Goal: Navigation & Orientation: Find specific page/section

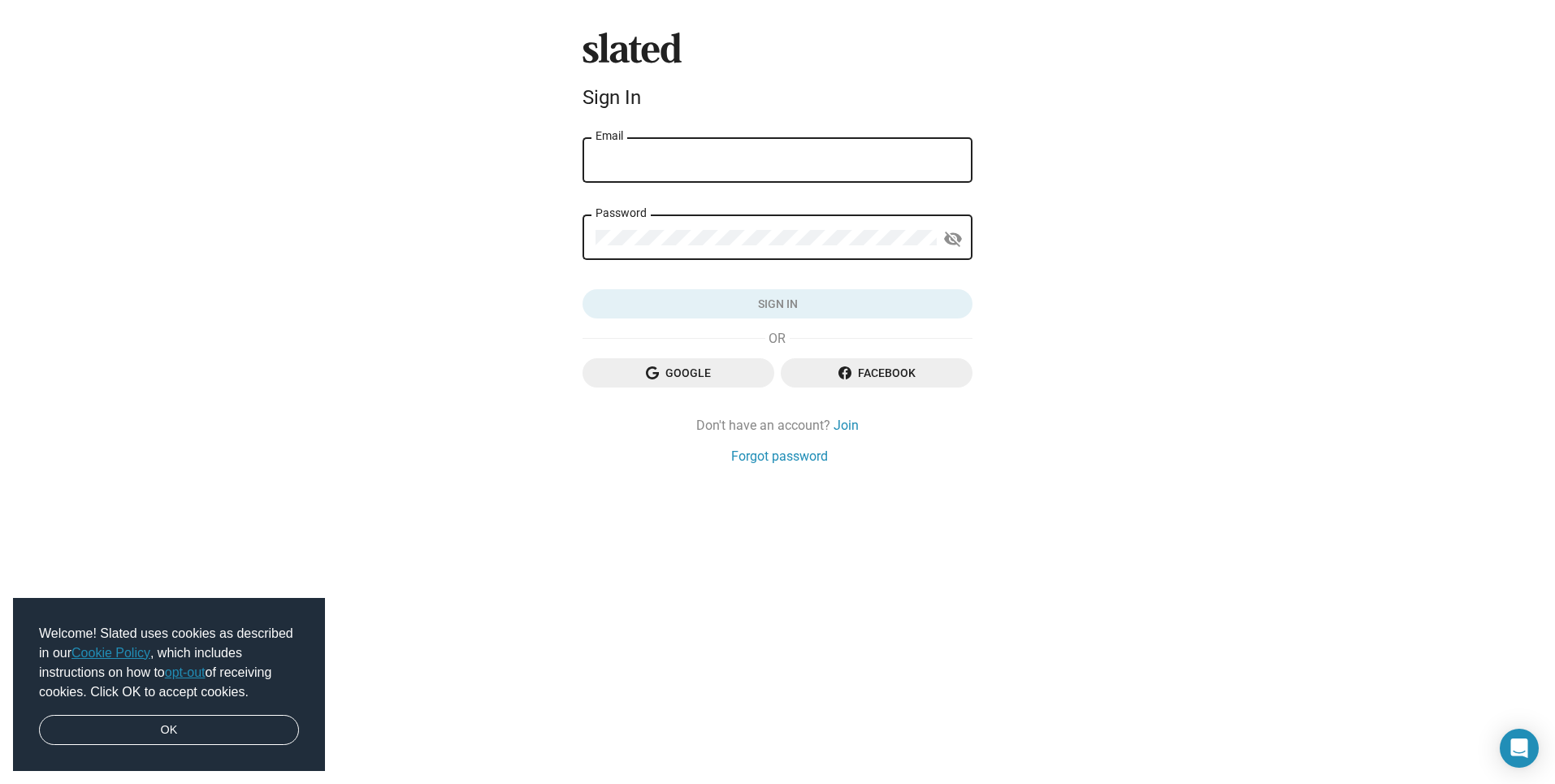
type input "[EMAIL_ADDRESS][DOMAIN_NAME]"
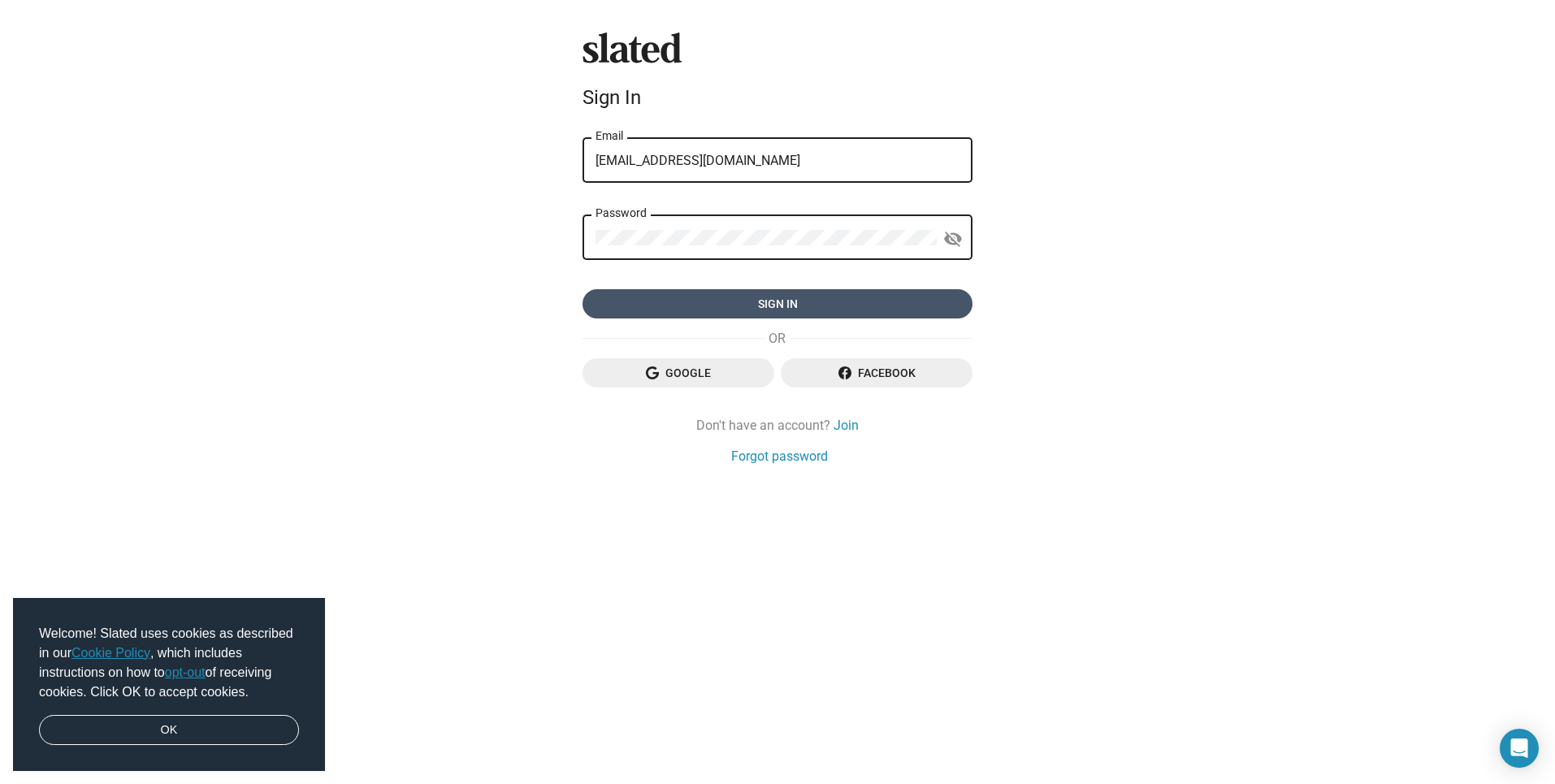
click at [793, 297] on span "Sign in" at bounding box center [778, 304] width 364 height 29
click at [651, 299] on form "[EMAIL_ADDRESS][DOMAIN_NAME] Email Password visibility_off Sign in" at bounding box center [778, 227] width 390 height 185
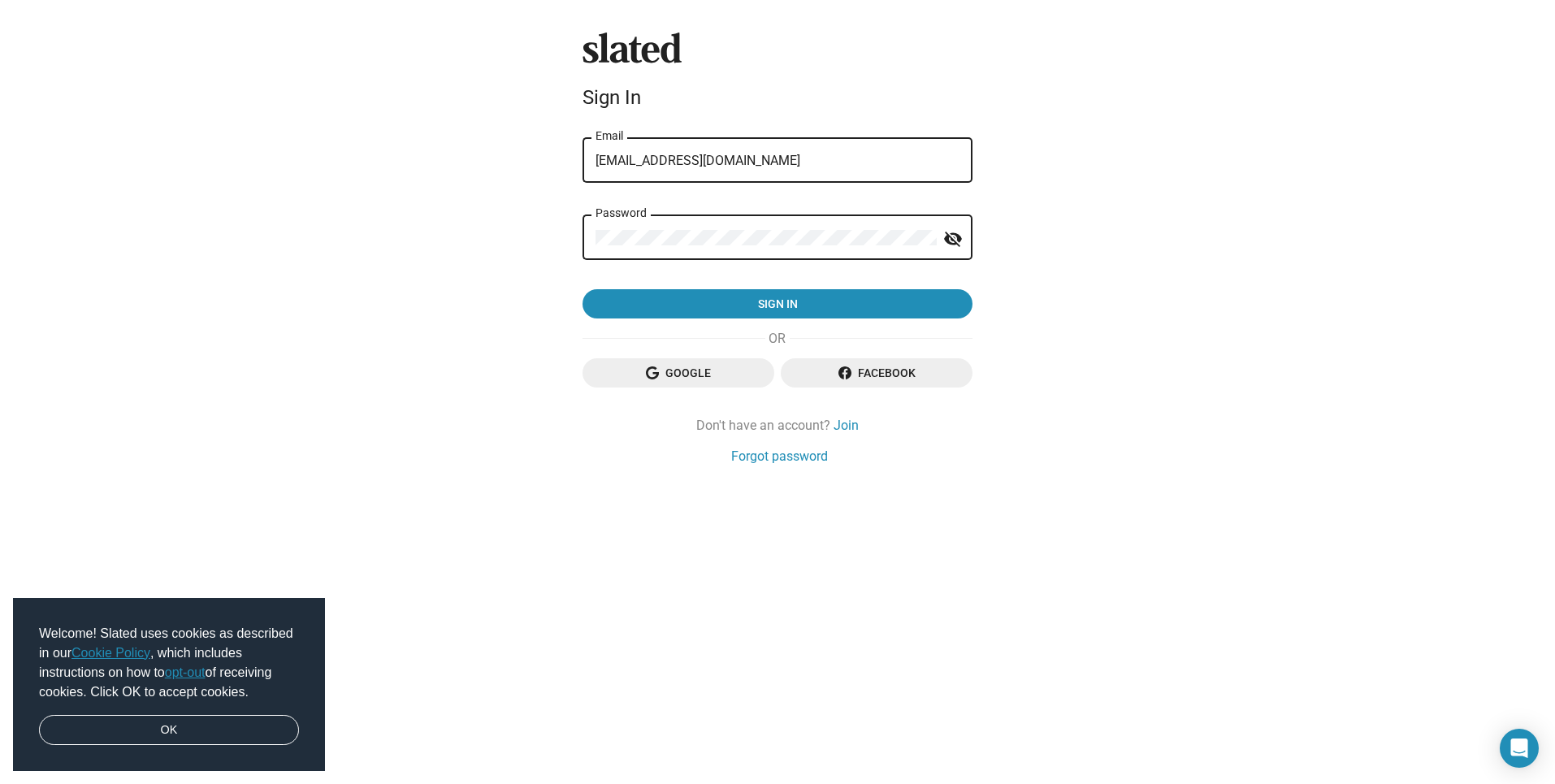
click at [572, 239] on div "Slated Sign In [EMAIL_ADDRESS][DOMAIN_NAME] Email Password visibility_off Sign …" at bounding box center [777, 392] width 1555 height 784
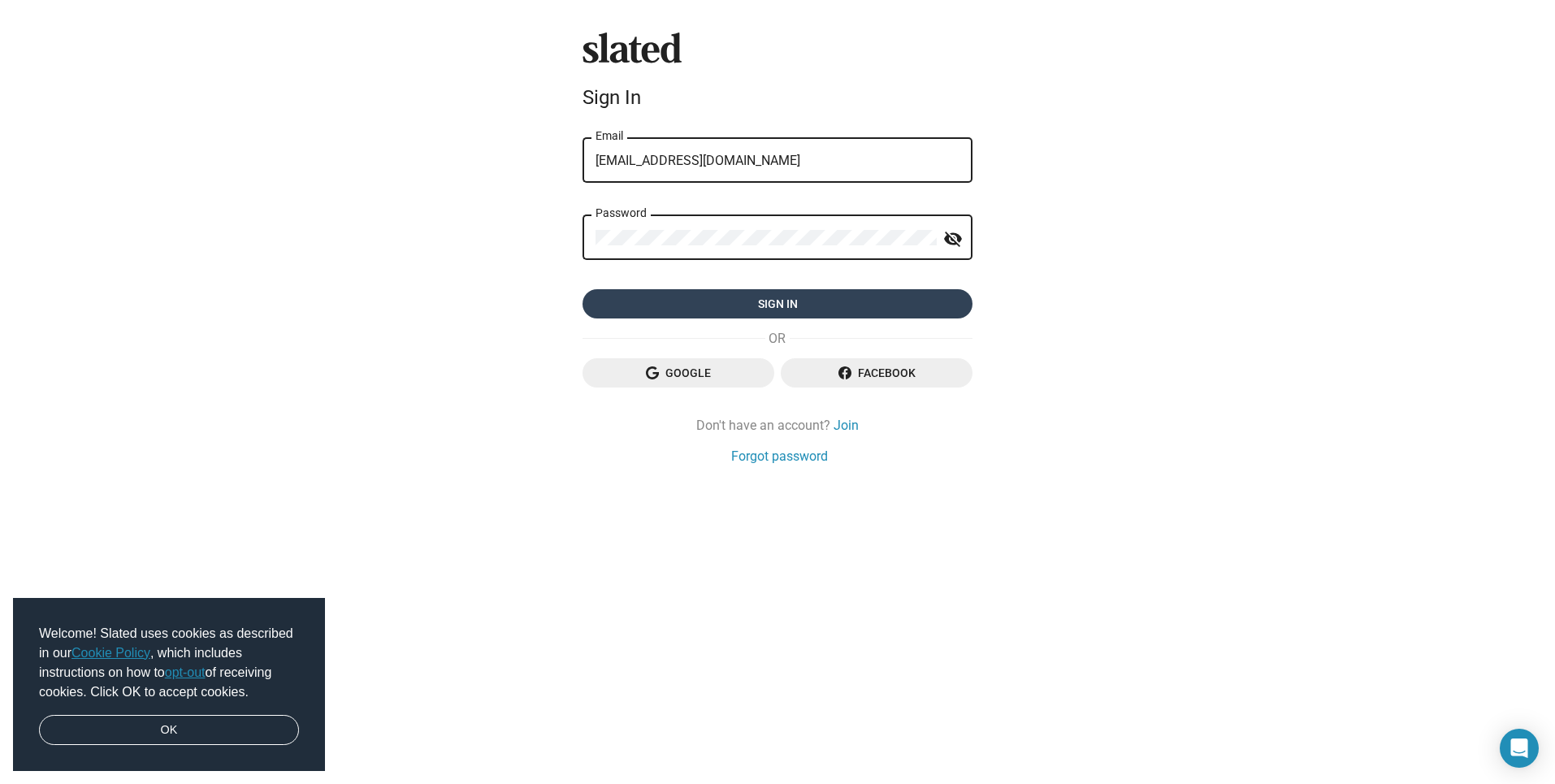
click at [719, 294] on span "Sign in" at bounding box center [778, 304] width 364 height 29
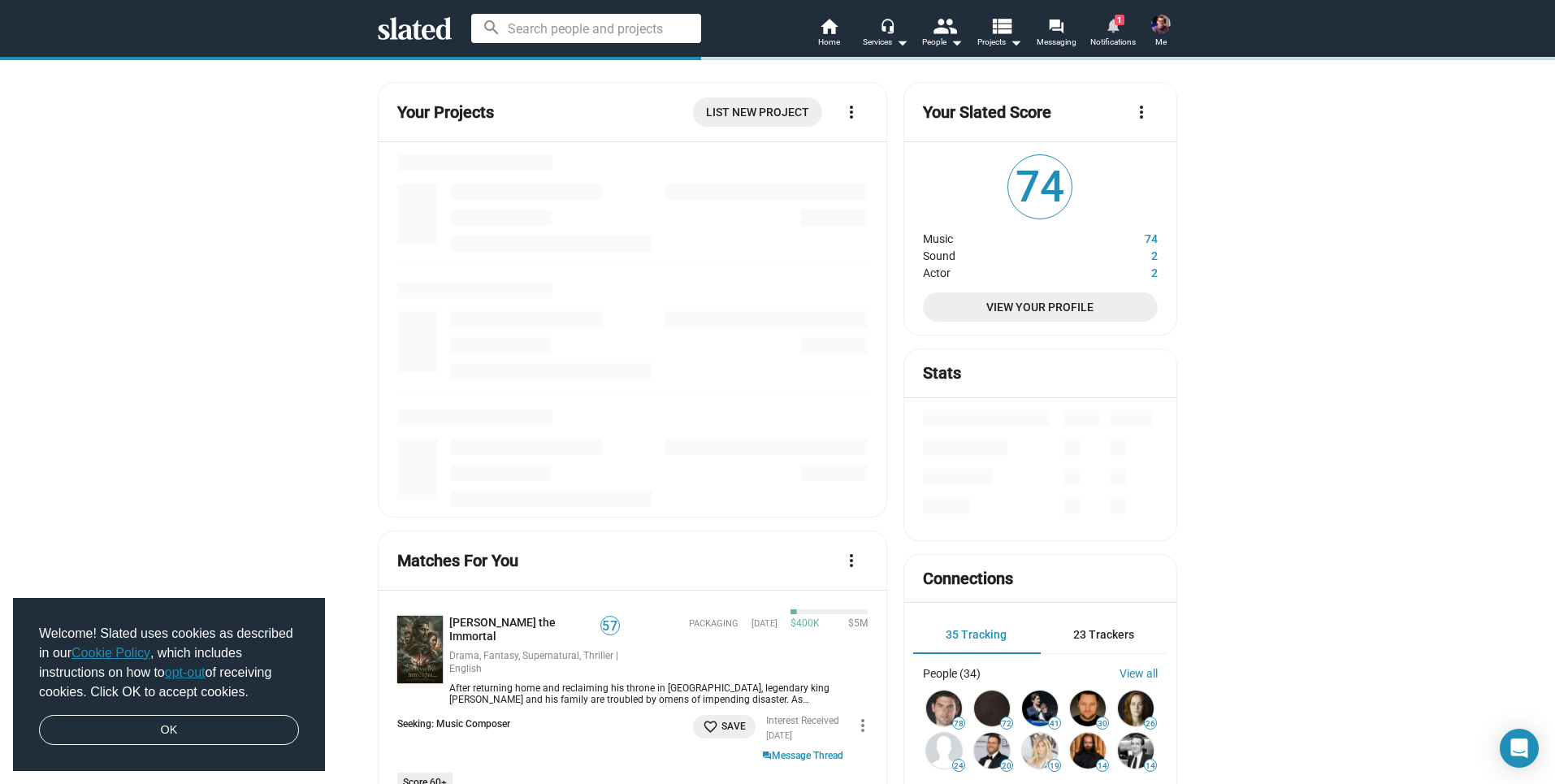
click at [1118, 26] on mat-icon "notifications" at bounding box center [1112, 25] width 16 height 16
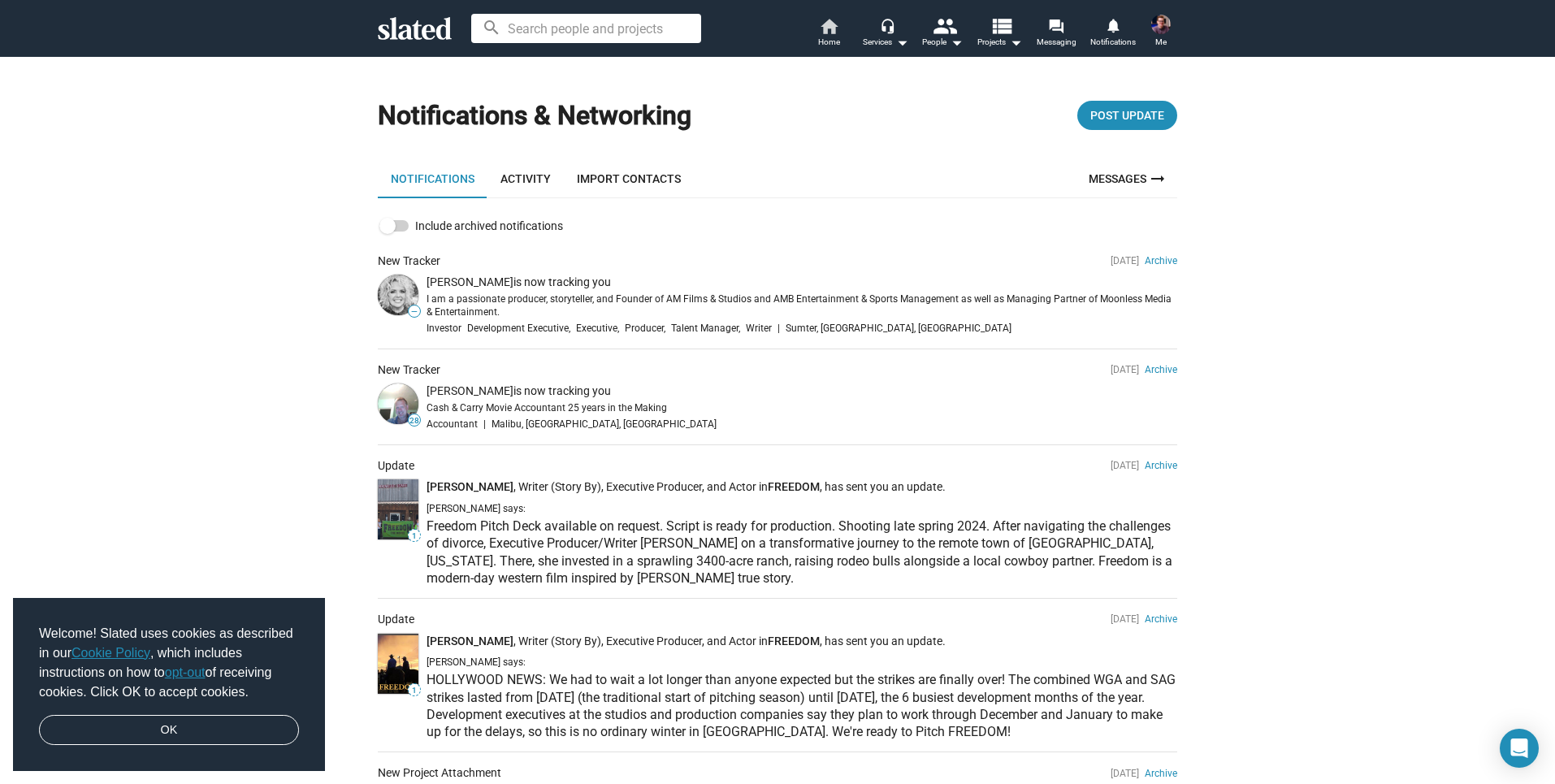
click at [820, 33] on span "Home" at bounding box center [829, 42] width 22 height 19
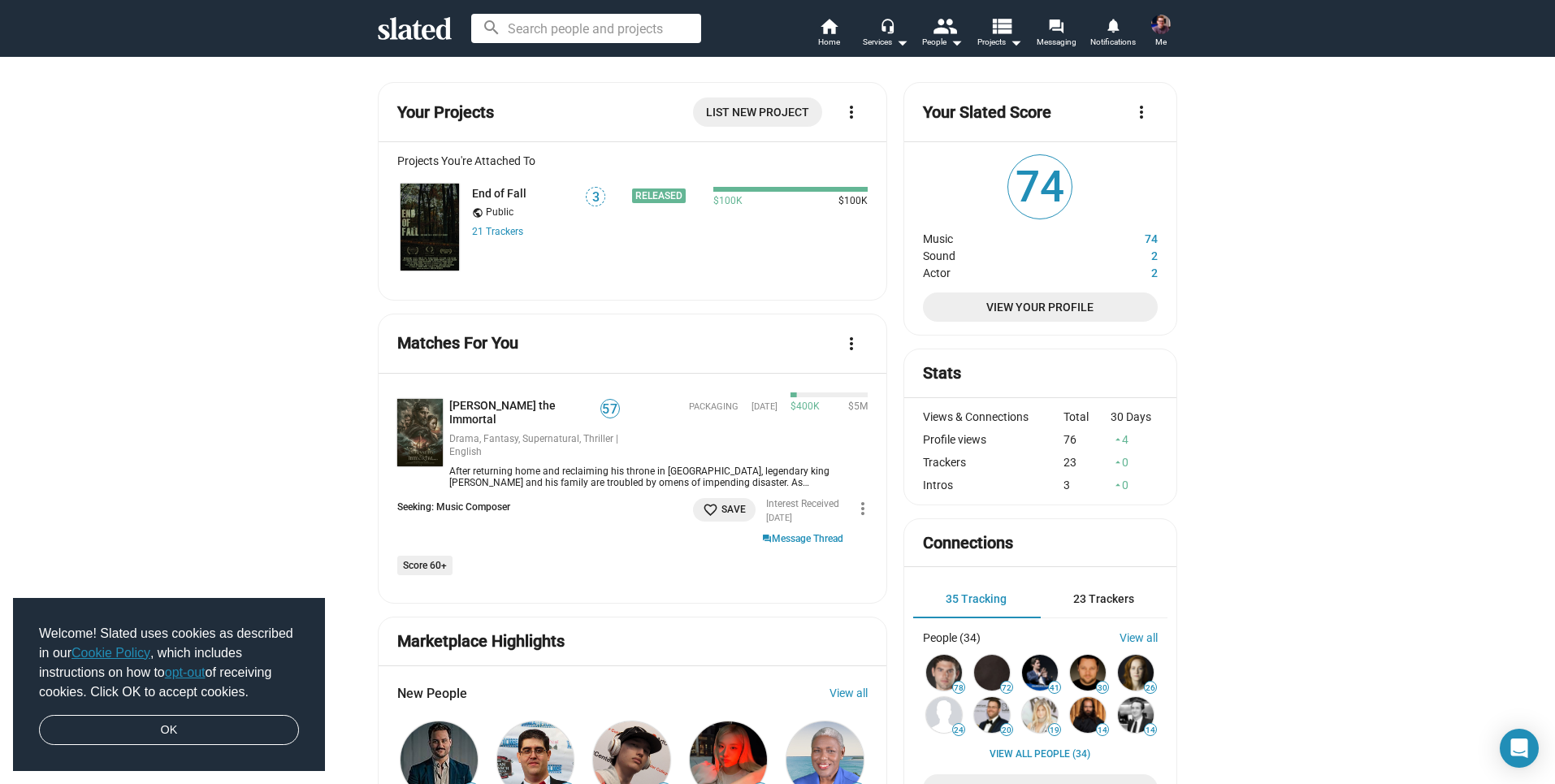
click at [577, 31] on input at bounding box center [586, 28] width 230 height 29
click at [626, 32] on input at bounding box center [586, 28] width 230 height 29
click at [986, 307] on span "View Your Profile" at bounding box center [1041, 307] width 209 height 29
